Goal: Information Seeking & Learning: Check status

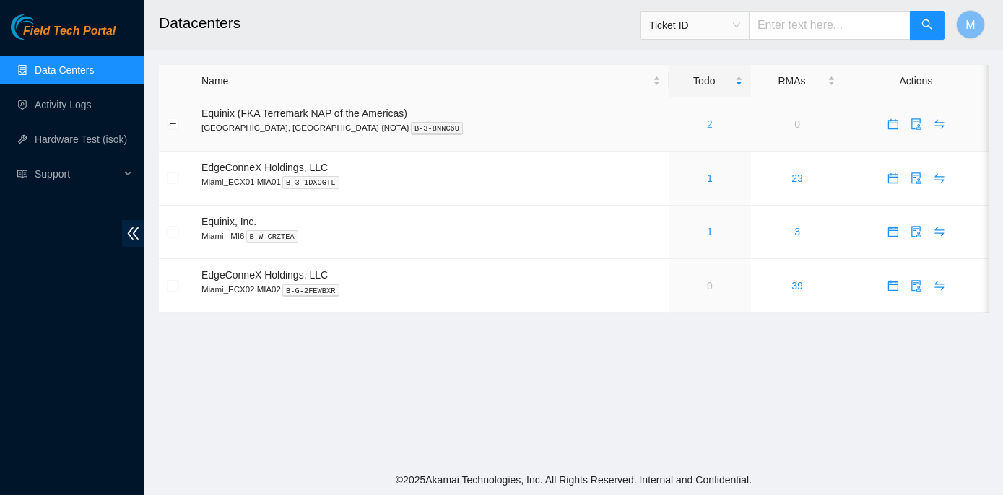
click at [707, 126] on link "2" at bounding box center [710, 124] width 6 height 12
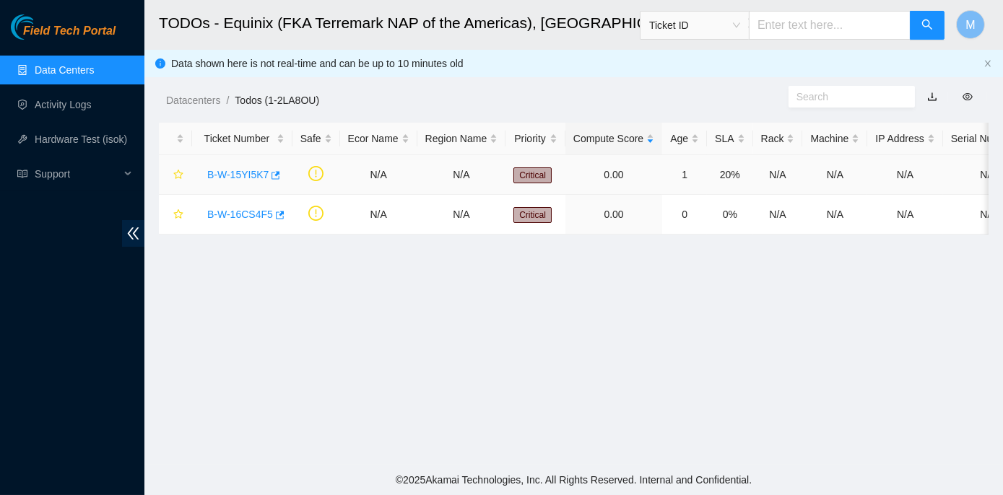
click at [238, 174] on link "B-W-15YI5K7" at bounding box center [237, 175] width 61 height 12
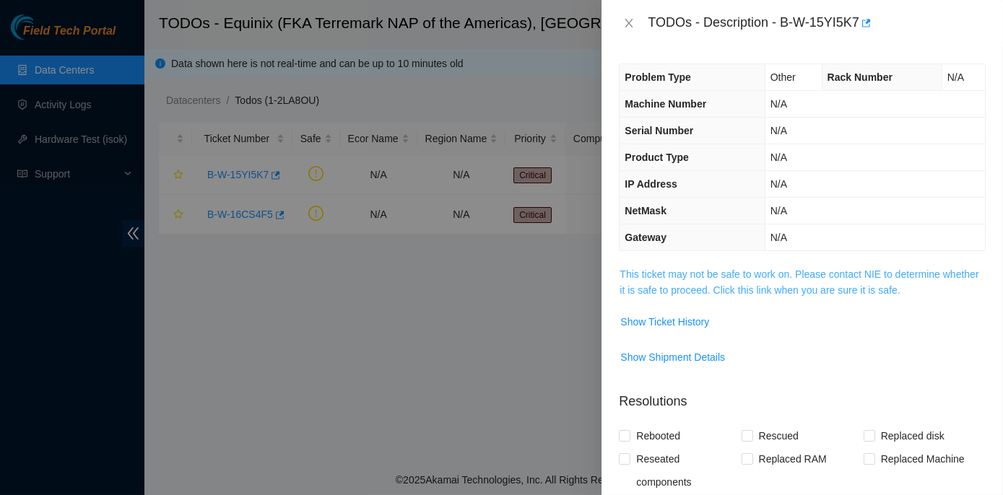
click at [762, 273] on link "This ticket may not be safe to work on. Please contact NIE to determine whether…" at bounding box center [798, 282] width 359 height 27
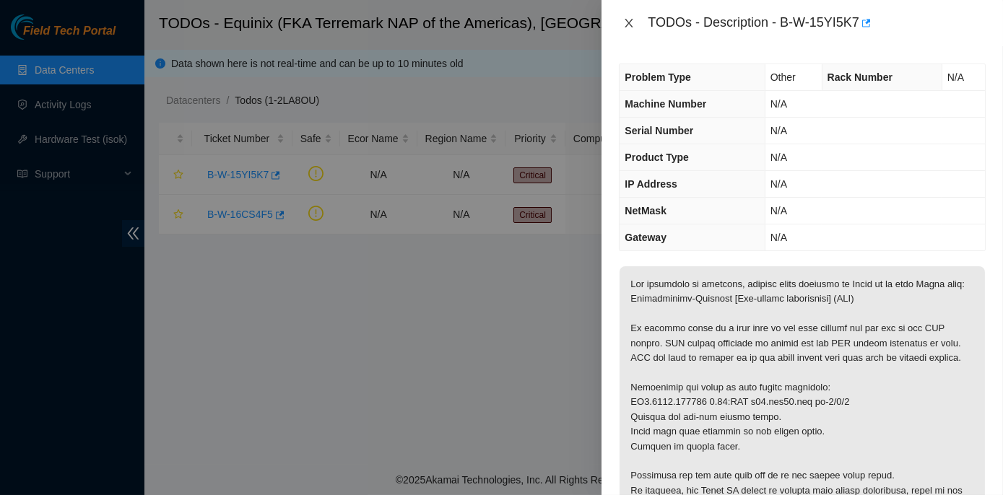
click at [632, 25] on icon "close" at bounding box center [629, 23] width 12 height 12
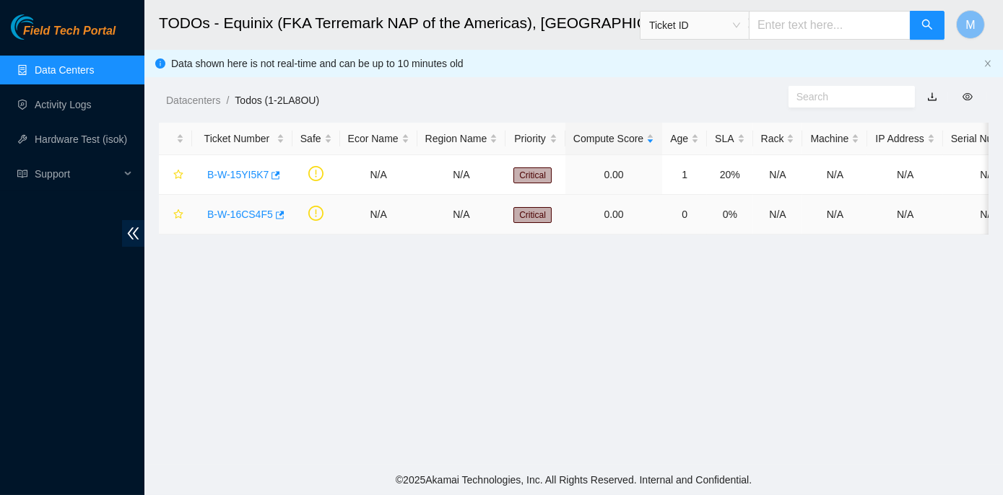
click at [243, 212] on link "B-W-16CS4F5" at bounding box center [240, 215] width 66 height 12
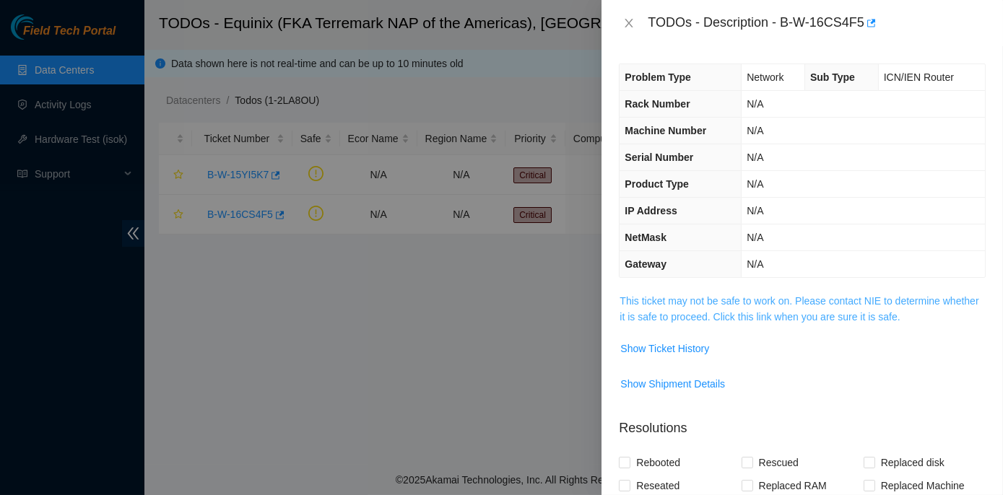
click at [787, 295] on link "This ticket may not be safe to work on. Please contact NIE to determine whether…" at bounding box center [798, 308] width 359 height 27
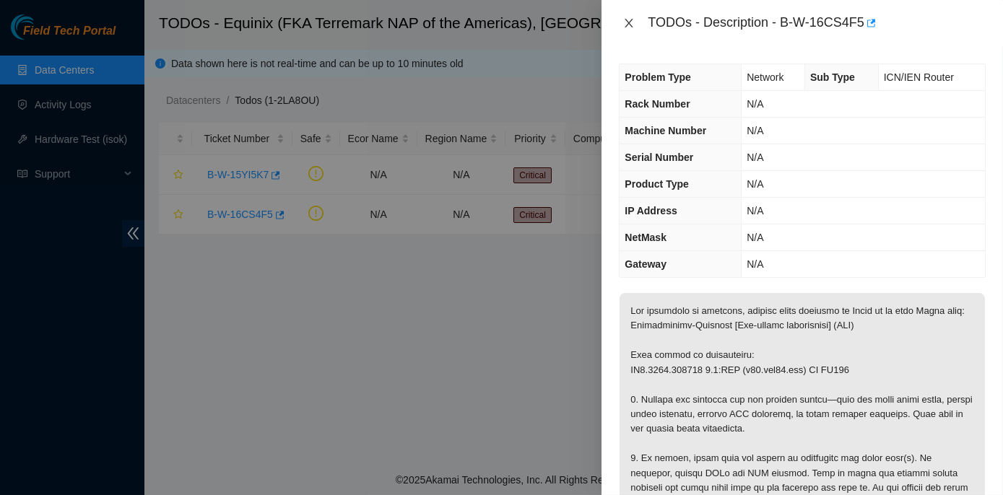
click at [631, 27] on icon "close" at bounding box center [629, 23] width 12 height 12
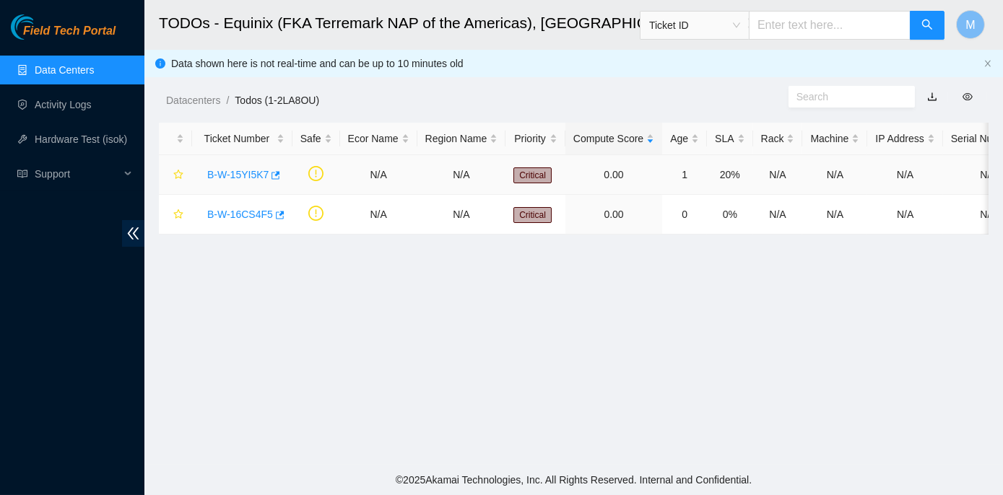
click at [69, 69] on link "Data Centers" at bounding box center [64, 70] width 59 height 12
